Goal: Information Seeking & Learning: Check status

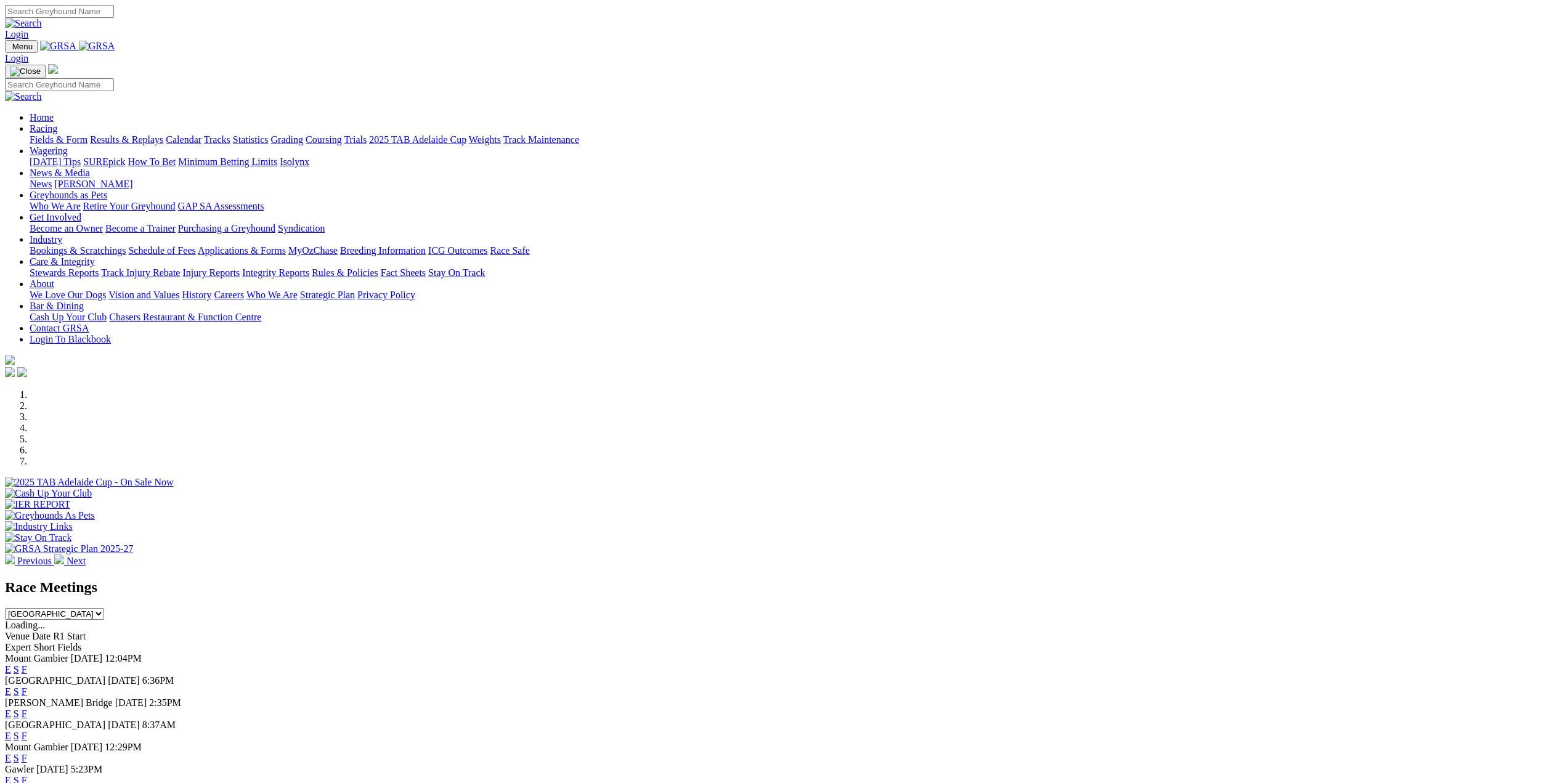
click at [163, 134] on link "Results & Replays" at bounding box center [127, 140] width 73 height 10
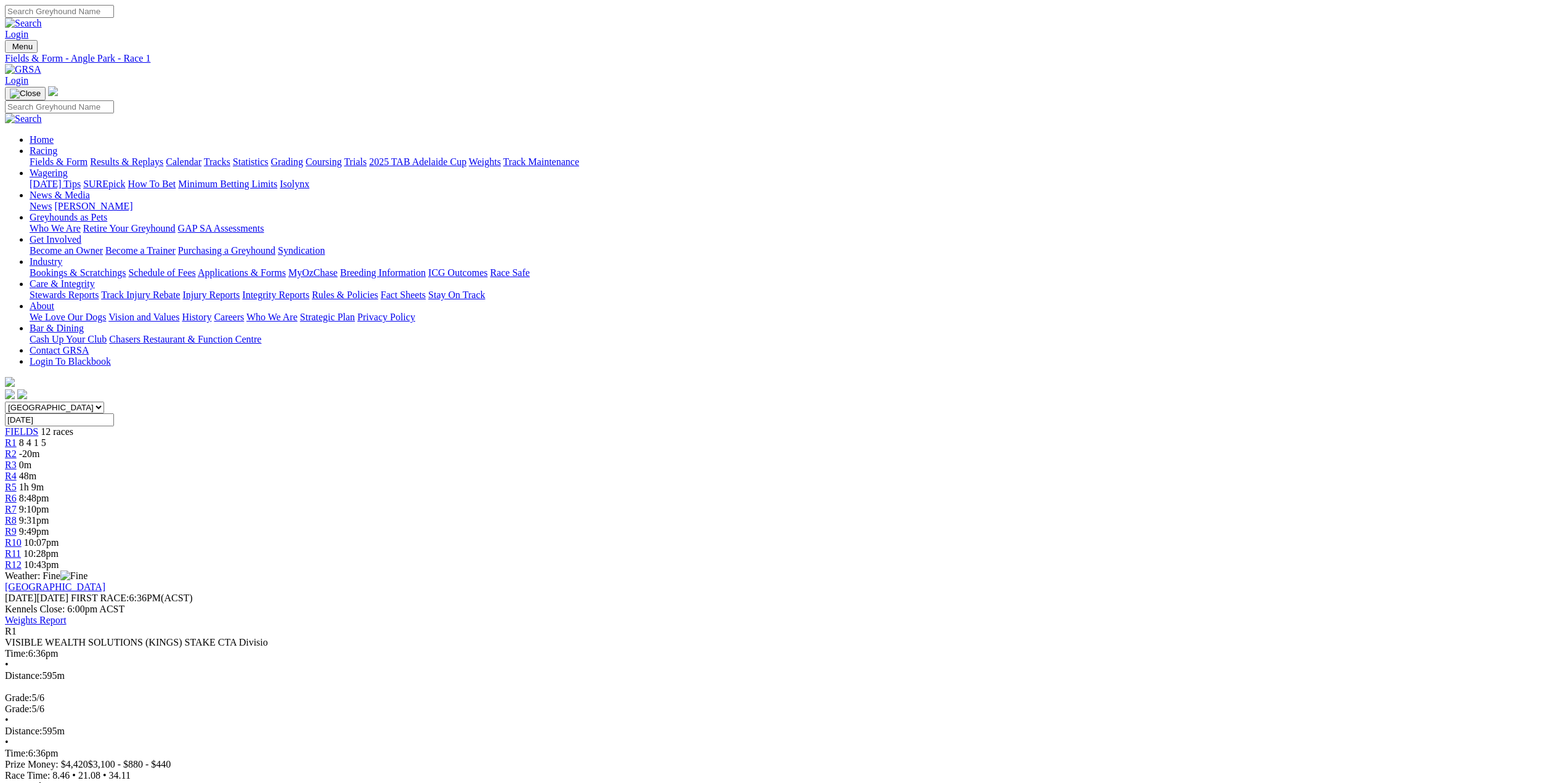
click at [16, 448] on span "R2" at bounding box center [11, 454] width 12 height 10
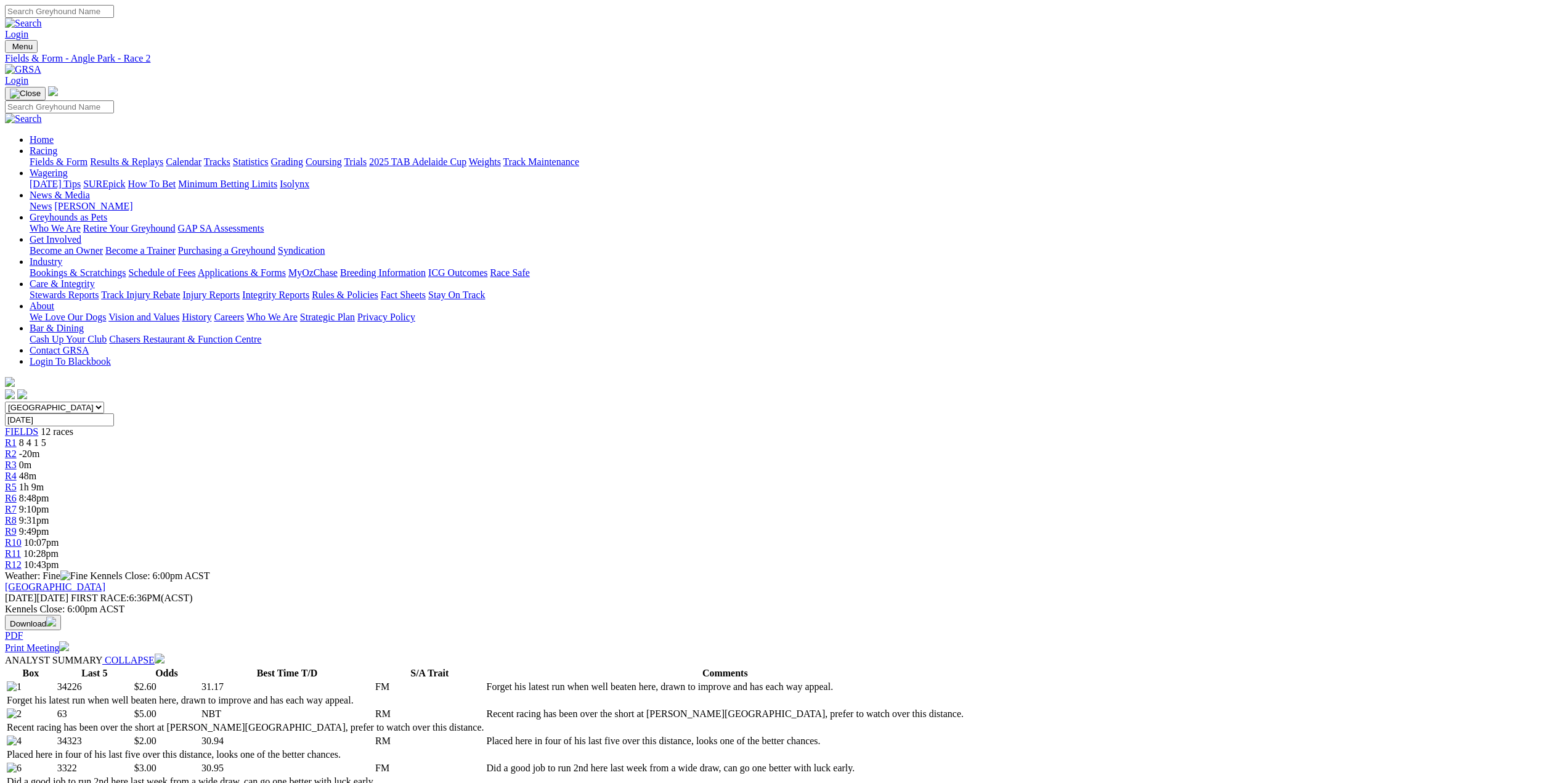
click at [16, 460] on link "R3" at bounding box center [11, 465] width 12 height 10
